Goal: Information Seeking & Learning: Learn about a topic

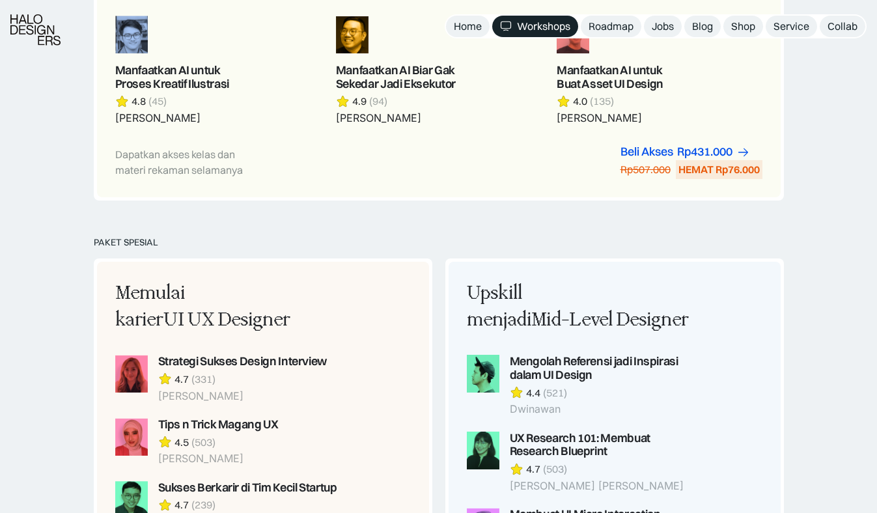
scroll to position [1010, 0]
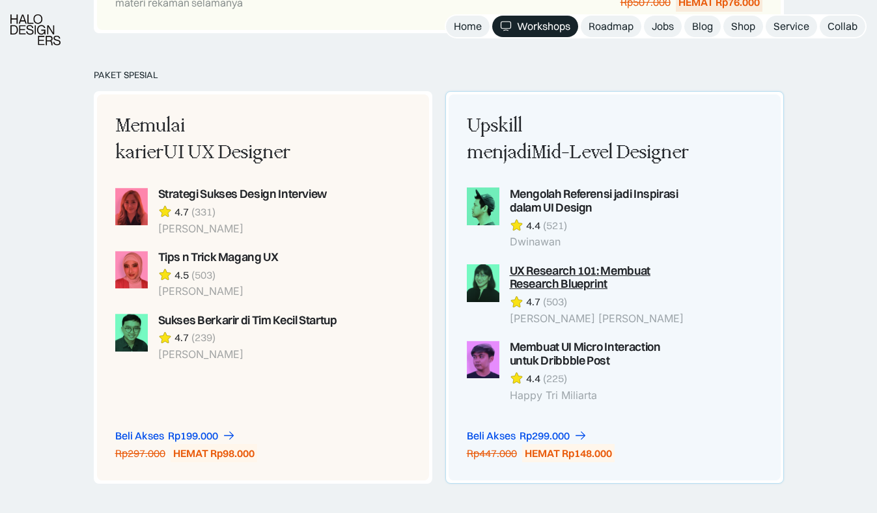
click at [532, 285] on div "UX Research 101: Membuat Research Blueprint" at bounding box center [600, 277] width 181 height 27
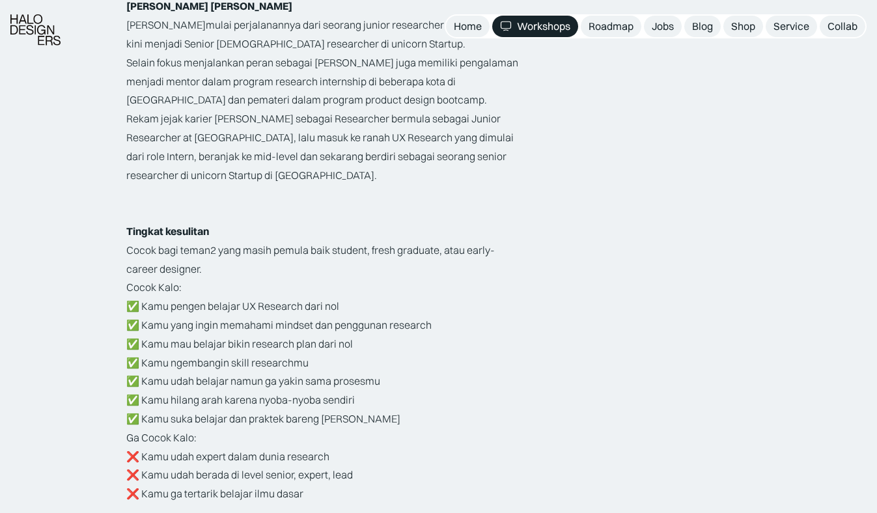
scroll to position [1653, 0]
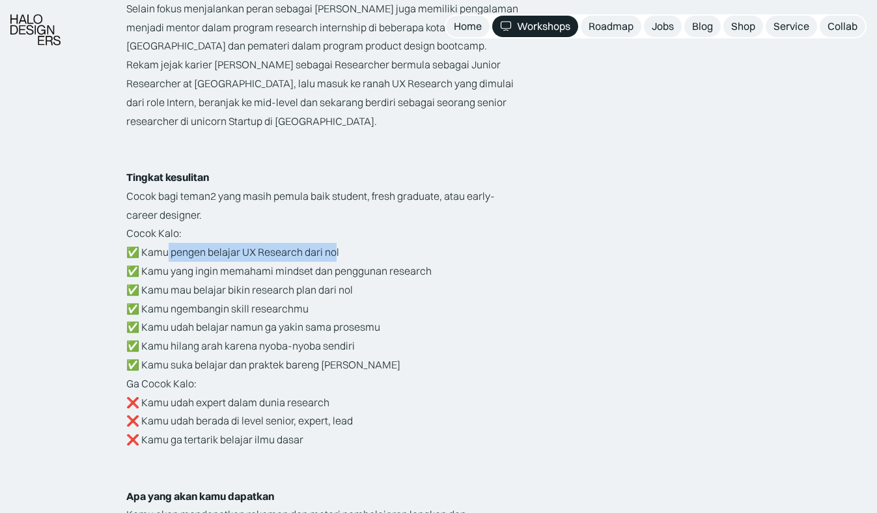
drag, startPoint x: 165, startPoint y: 259, endPoint x: 379, endPoint y: 264, distance: 214.2
click at [345, 261] on p "Cocok Kalo: ✅ Kamu pengen belajar UX Research dari nol ✅ Kamu yang ingin memaha…" at bounding box center [323, 299] width 394 height 150
click at [393, 266] on p "Cocok Kalo: ✅ Kamu pengen belajar UX Research dari nol ✅ Kamu yang ingin memaha…" at bounding box center [323, 299] width 394 height 150
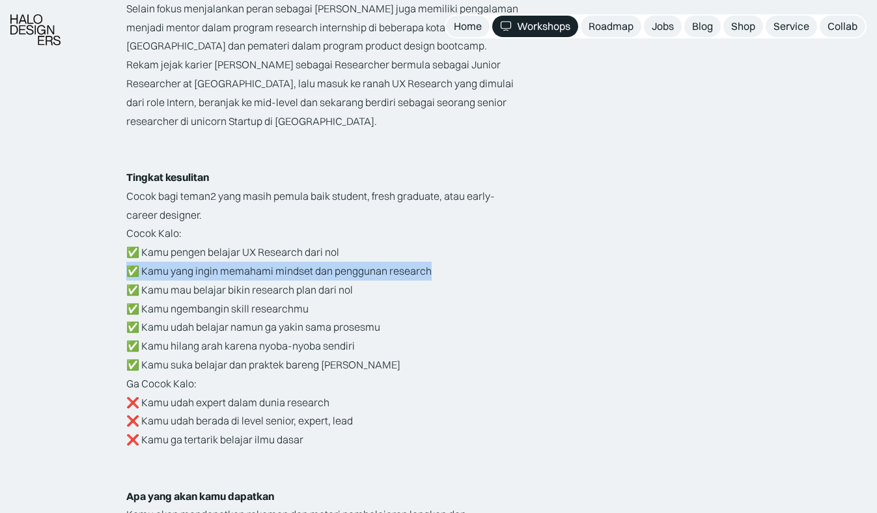
drag, startPoint x: 454, startPoint y: 272, endPoint x: 98, endPoint y: 273, distance: 355.9
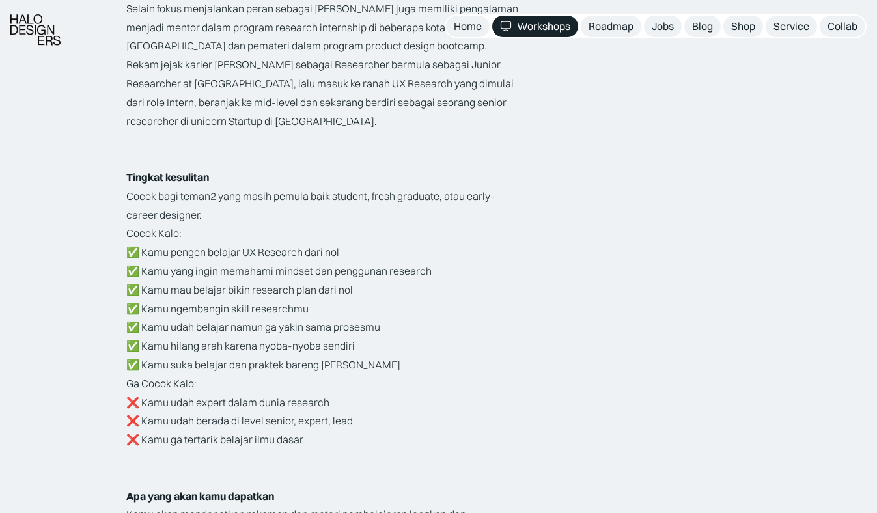
drag, startPoint x: 279, startPoint y: 304, endPoint x: 359, endPoint y: 303, distance: 80.7
click at [279, 304] on p "Cocok Kalo: ✅ Kamu pengen belajar UX Research dari nol ✅ Kamu yang ingin memaha…" at bounding box center [323, 299] width 394 height 150
drag, startPoint x: 374, startPoint y: 296, endPoint x: 144, endPoint y: 280, distance: 230.9
click at [144, 280] on p "Cocok Kalo: ✅ Kamu pengen belajar UX Research dari nol ✅ Kamu yang ingin memaha…" at bounding box center [323, 299] width 394 height 150
click at [277, 292] on p "Cocok Kalo: ✅ Kamu pengen belajar UX Research dari nol ✅ Kamu yang ingin memaha…" at bounding box center [323, 299] width 394 height 150
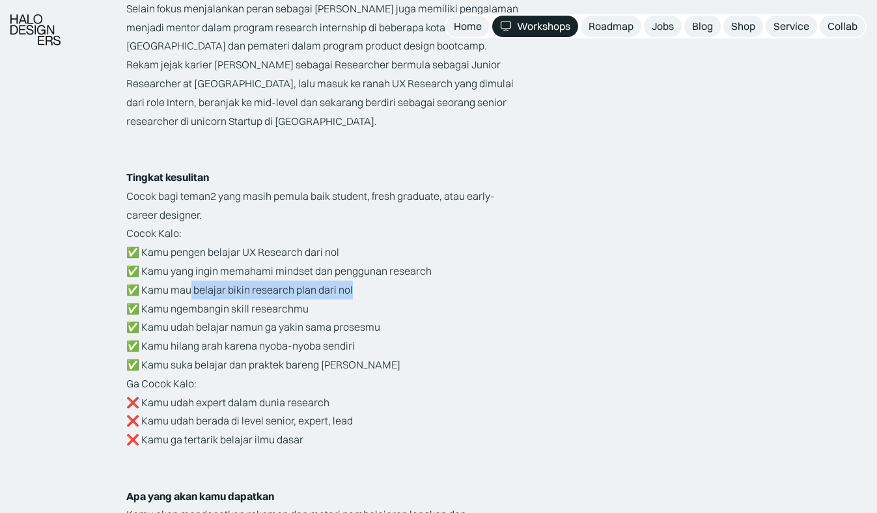
drag, startPoint x: 377, startPoint y: 290, endPoint x: 185, endPoint y: 292, distance: 192.0
click at [185, 292] on p "Cocok Kalo: ✅ Kamu pengen belajar UX Research dari nol ✅ Kamu yang ingin memaha…" at bounding box center [323, 299] width 394 height 150
drag, startPoint x: 213, startPoint y: 295, endPoint x: 293, endPoint y: 316, distance: 82.9
click at [217, 295] on p "Cocok Kalo: ✅ Kamu pengen belajar UX Research dari nol ✅ Kamu yang ingin memaha…" at bounding box center [323, 299] width 394 height 150
click at [329, 323] on p "Cocok Kalo: ✅ Kamu pengen belajar UX Research dari nol ✅ Kamu yang ingin memaha…" at bounding box center [323, 299] width 394 height 150
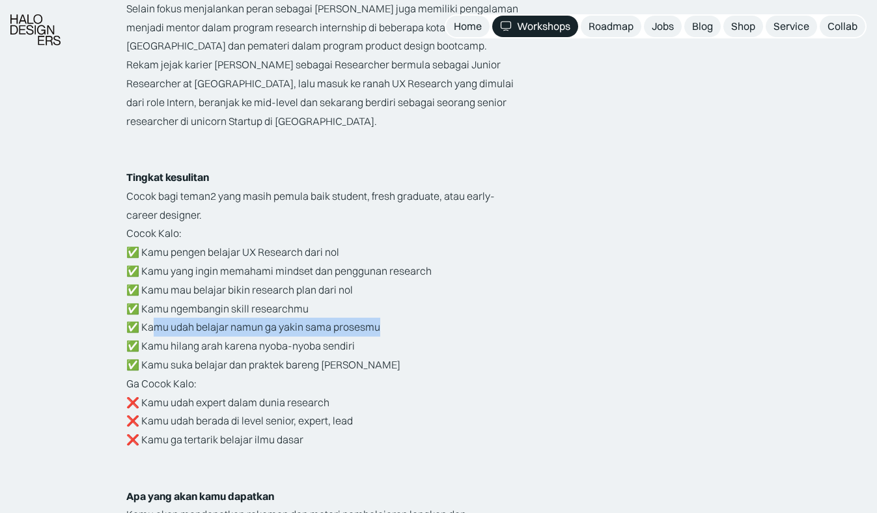
drag, startPoint x: 407, startPoint y: 329, endPoint x: 303, endPoint y: 340, distance: 104.7
click at [156, 329] on p "Cocok Kalo: ✅ Kamu pengen belajar UX Research dari nol ✅ Kamu yang ingin memaha…" at bounding box center [323, 299] width 394 height 150
drag, startPoint x: 303, startPoint y: 340, endPoint x: 358, endPoint y: 354, distance: 57.0
click at [303, 341] on p "Cocok Kalo: ✅ Kamu pengen belajar UX Research dari nol ✅ Kamu yang ingin memaha…" at bounding box center [323, 299] width 394 height 150
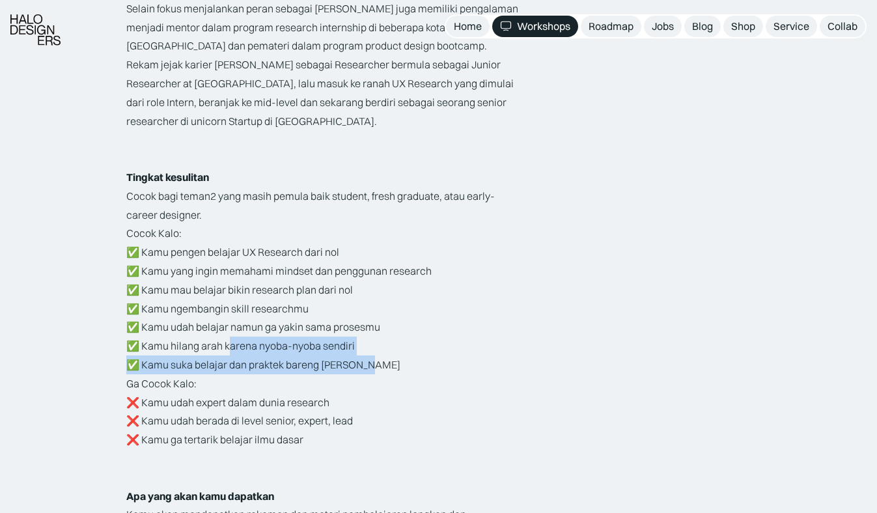
drag, startPoint x: 372, startPoint y: 357, endPoint x: 228, endPoint y: 348, distance: 144.7
click at [228, 348] on p "Cocok Kalo: ✅ Kamu pengen belajar UX Research dari nol ✅ Kamu yang ingin memaha…" at bounding box center [323, 299] width 394 height 150
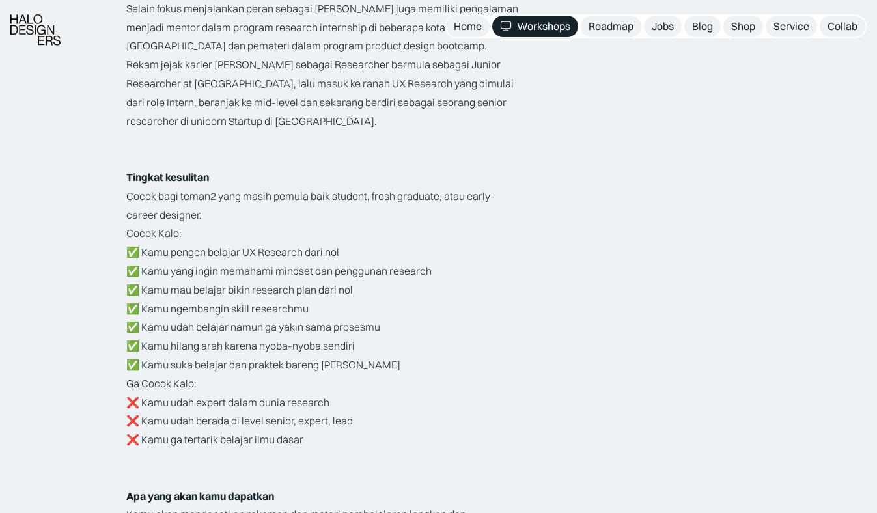
click at [403, 350] on p "Cocok Kalo: ✅ Kamu pengen belajar UX Research dari nol ✅ Kamu yang ingin memaha…" at bounding box center [323, 299] width 394 height 150
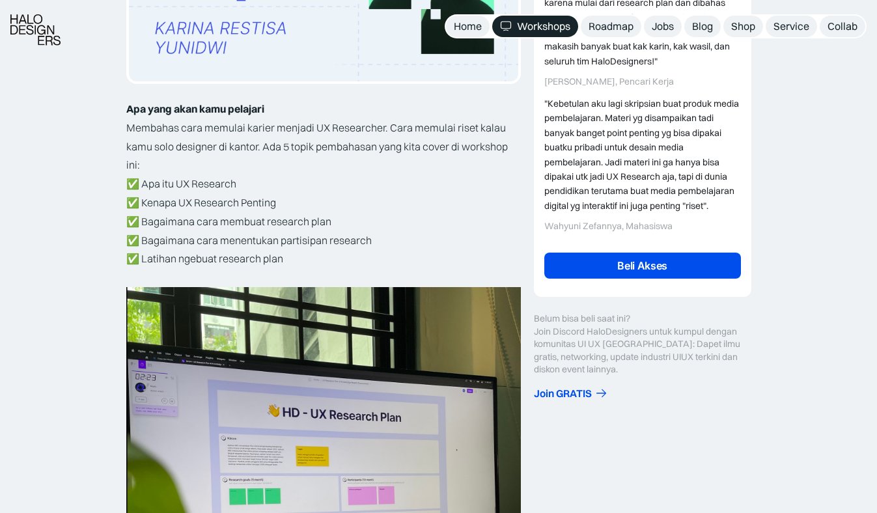
scroll to position [372, 0]
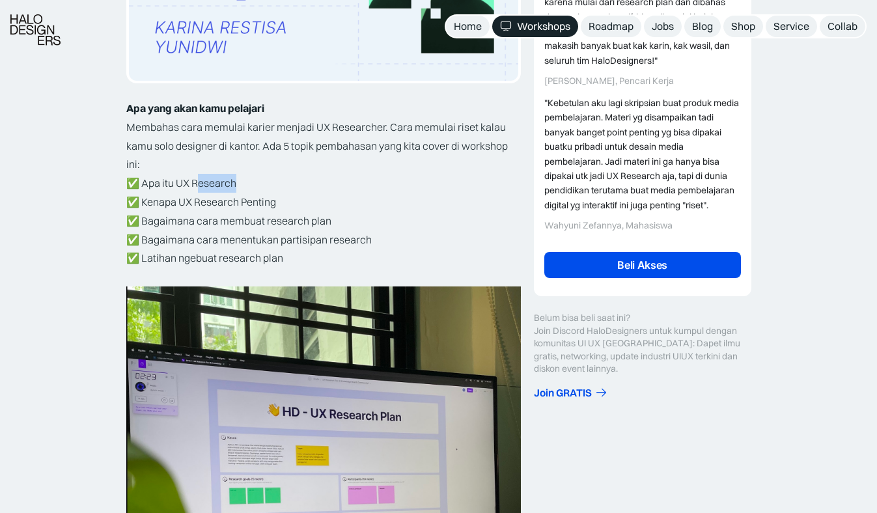
drag, startPoint x: 192, startPoint y: 182, endPoint x: 269, endPoint y: 184, distance: 76.8
click at [268, 184] on p "✅ Apa itu UX Research ✅ Kenapa UX Research Penting ✅ Bagaimana cara membuat res…" at bounding box center [323, 221] width 394 height 94
click at [416, 199] on p "✅ Apa itu UX Research ✅ Kenapa UX Research Penting ✅ Bagaimana cara membuat res…" at bounding box center [323, 221] width 394 height 94
drag, startPoint x: 385, startPoint y: 219, endPoint x: 154, endPoint y: 225, distance: 231.7
click at [152, 225] on p "✅ Apa itu UX Research ✅ Kenapa UX Research Penting ✅ Bagaimana cara membuat res…" at bounding box center [323, 221] width 394 height 94
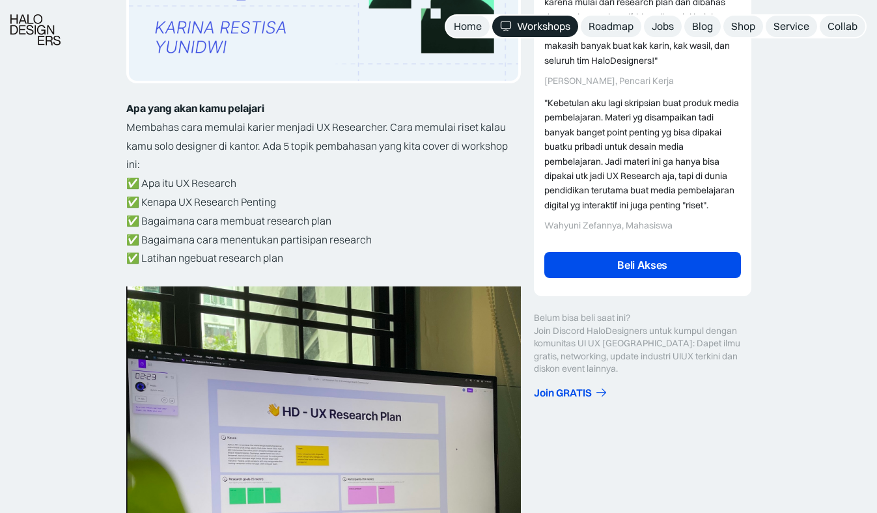
drag, startPoint x: 390, startPoint y: 234, endPoint x: 401, endPoint y: 238, distance: 11.5
click at [390, 234] on p "✅ Apa itu UX Research ✅ Kenapa UX Research Penting ✅ Bagaimana cara membuat res…" at bounding box center [323, 221] width 394 height 94
drag, startPoint x: 406, startPoint y: 240, endPoint x: 207, endPoint y: 241, distance: 199.1
click at [207, 241] on p "✅ Apa itu UX Research ✅ Kenapa UX Research Penting ✅ Bagaimana cara membuat res…" at bounding box center [323, 221] width 394 height 94
drag, startPoint x: 341, startPoint y: 239, endPoint x: 387, endPoint y: 244, distance: 46.4
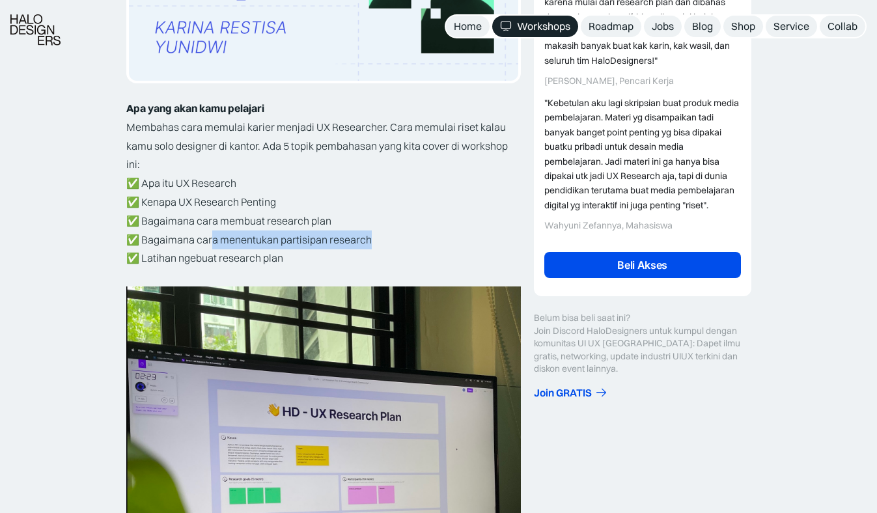
click at [341, 239] on p "✅ Apa itu UX Research ✅ Kenapa UX Research Penting ✅ Bagaimana cara membuat res…" at bounding box center [323, 221] width 394 height 94
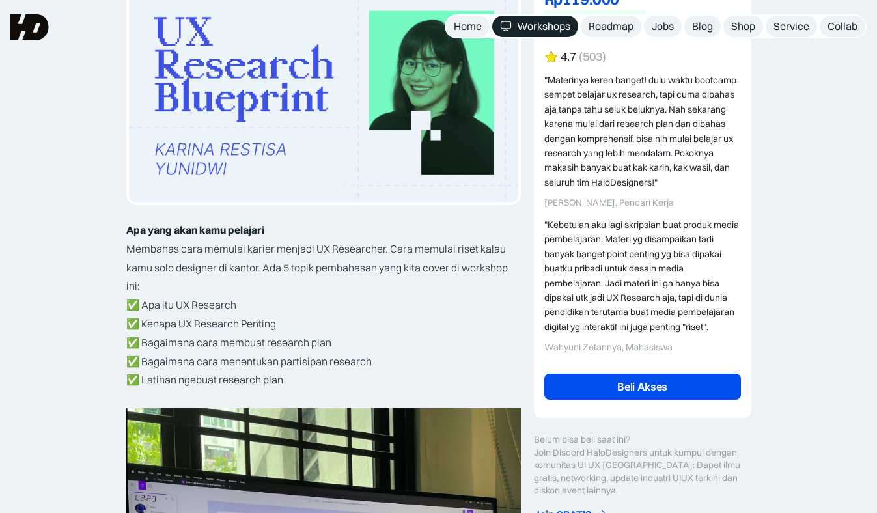
scroll to position [0, 0]
